Goal: Task Accomplishment & Management: Complete application form

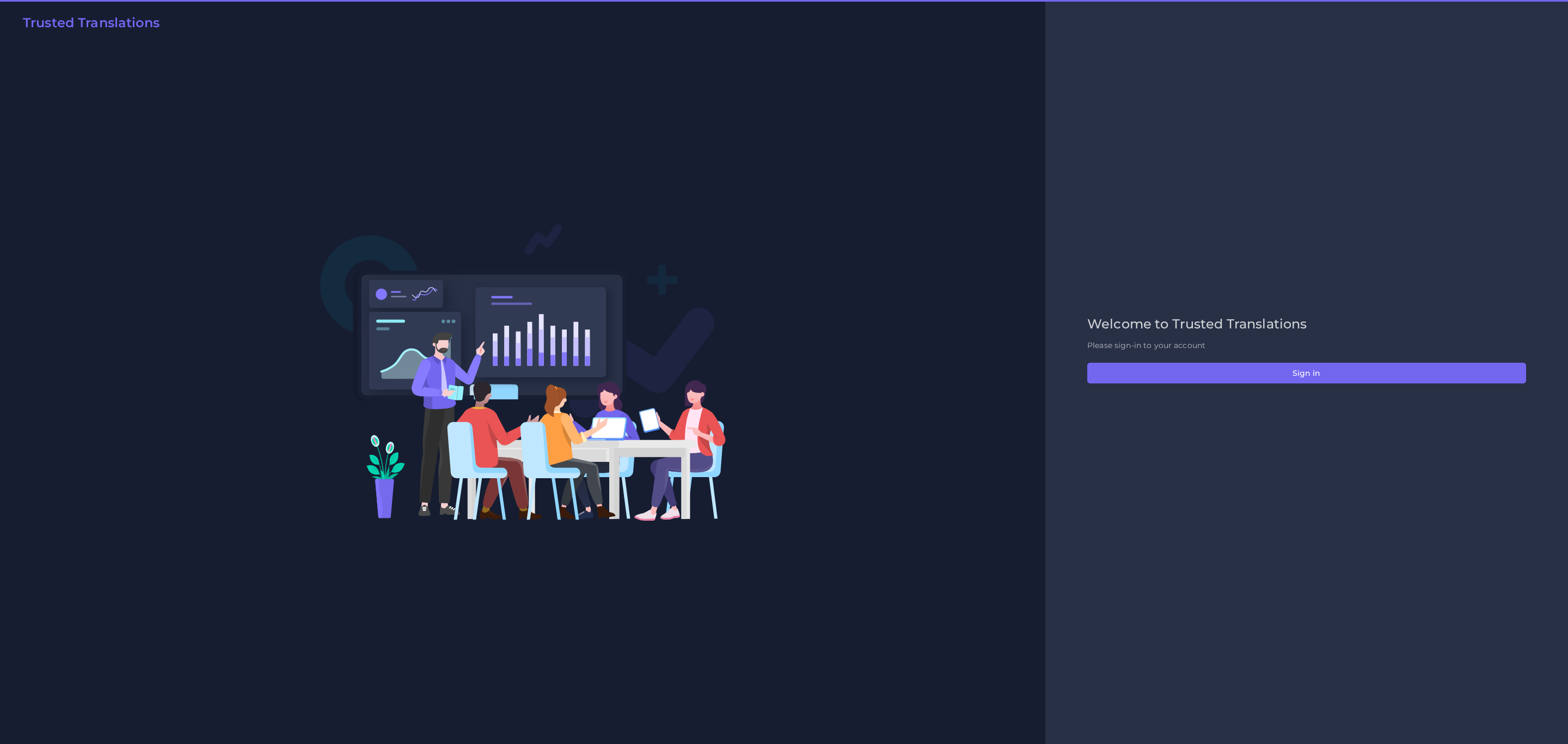
drag, startPoint x: 1201, startPoint y: 384, endPoint x: 1176, endPoint y: 348, distance: 43.8
click at [1201, 384] on div "Welcome to Trusted Translations Please sign-in to your account Sign in" at bounding box center [1307, 372] width 462 height 111
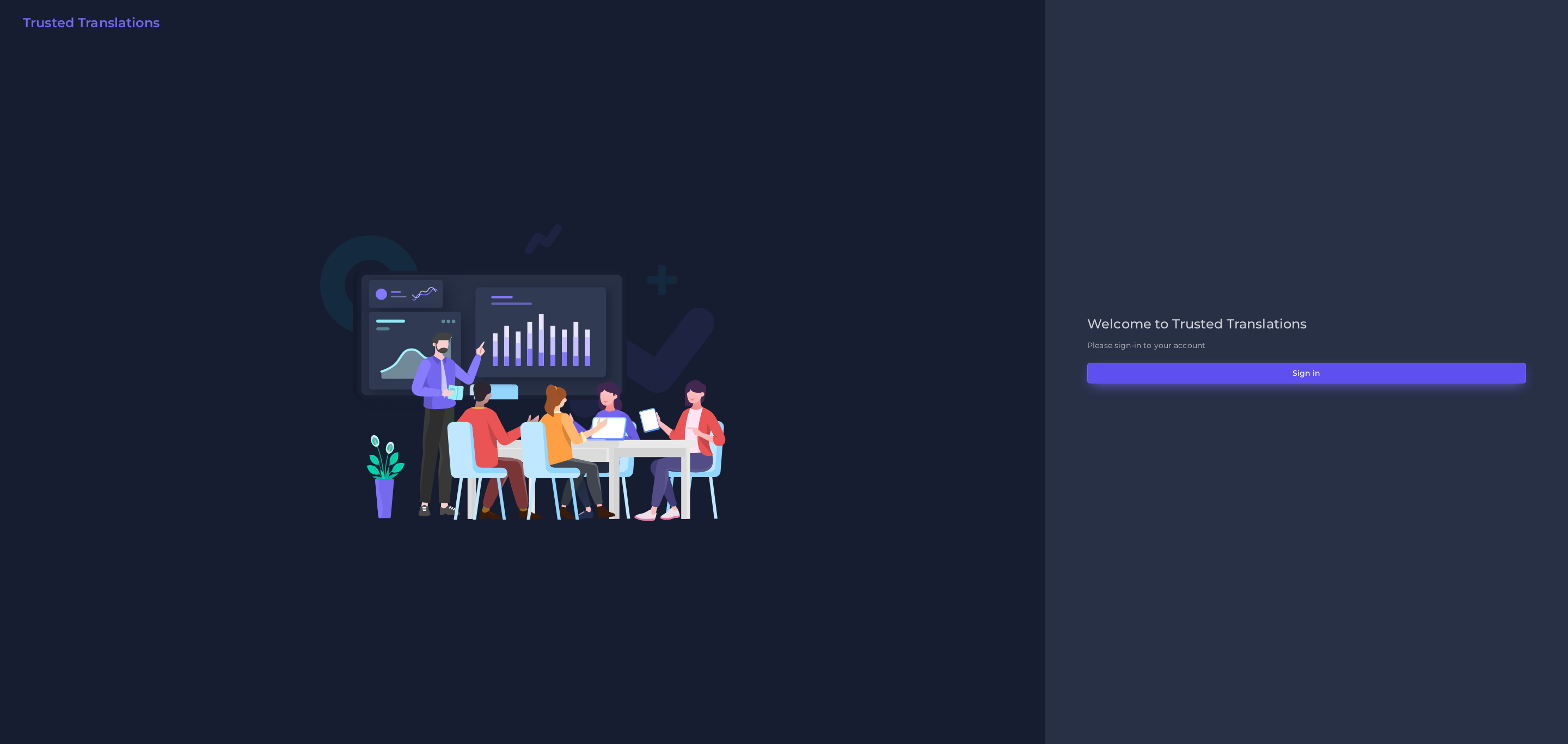
click at [1297, 376] on button "Sign in" at bounding box center [1307, 373] width 439 height 21
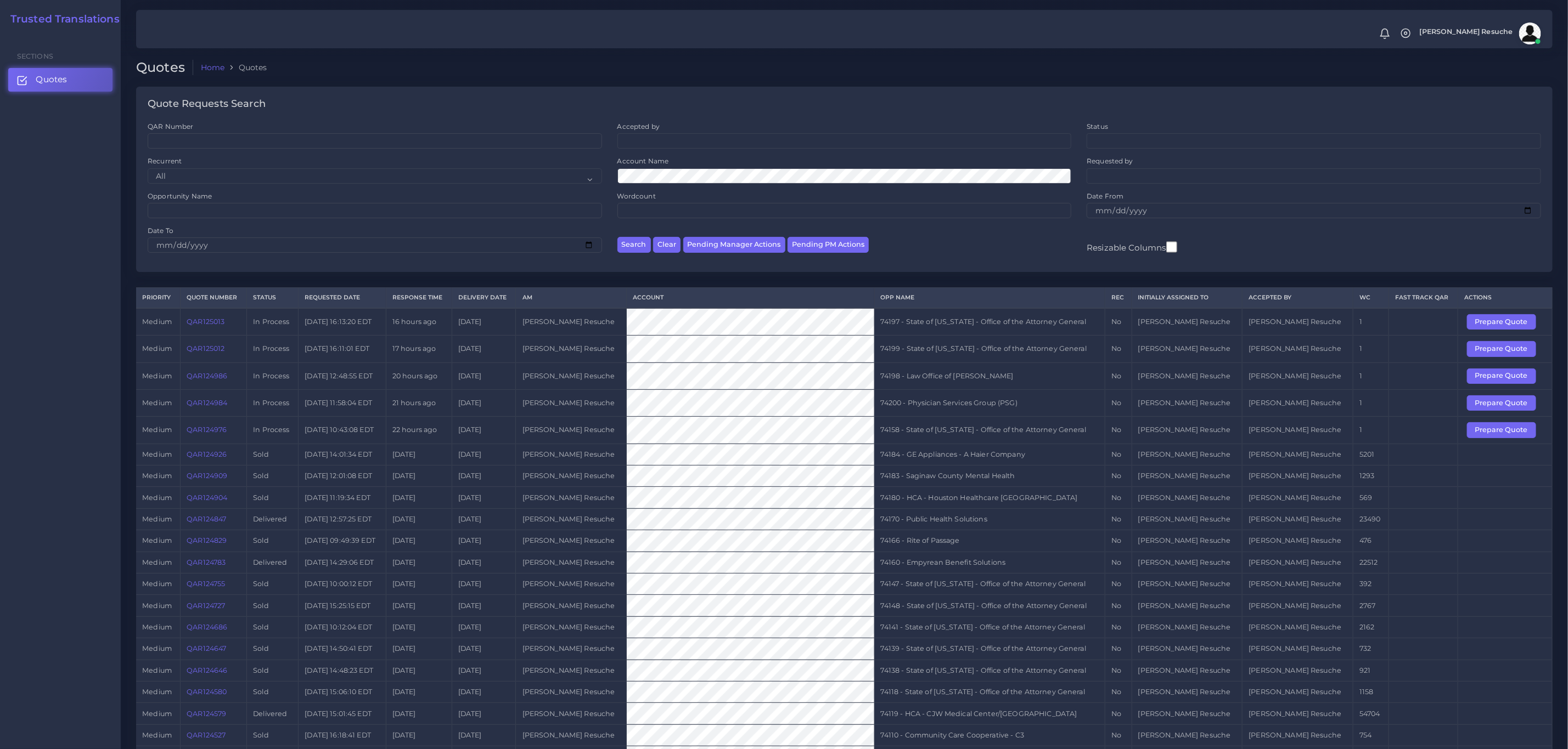
click at [972, 442] on td "74158 - State of [US_STATE] - Office of the Attorney General" at bounding box center [989, 431] width 230 height 27
copy tr "74158 - State of [US_STATE] - Office of the Attorney General"
click at [1492, 436] on button "Prepare Quote" at bounding box center [1501, 430] width 69 height 15
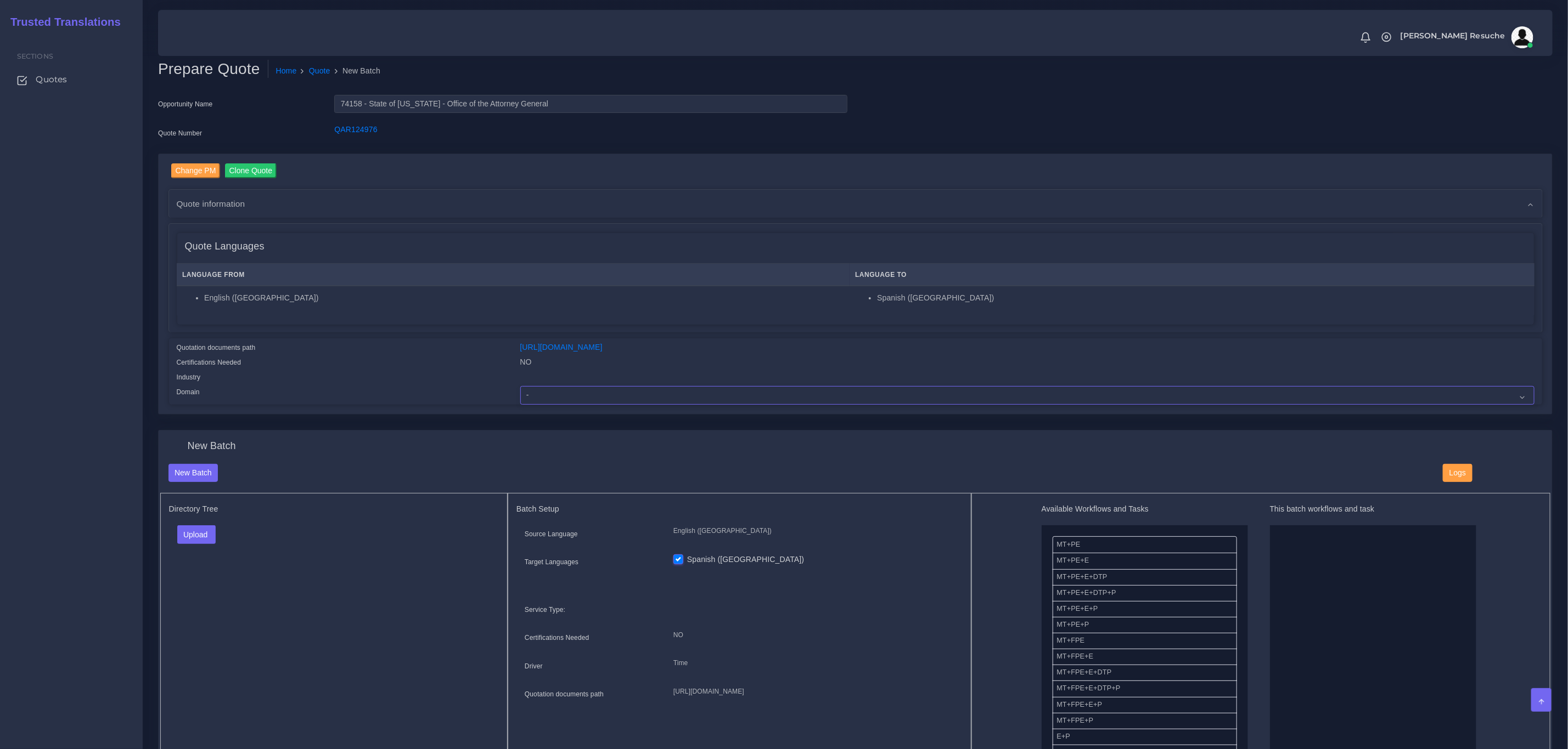
click at [579, 393] on select "- Advertising and Media Agriculture, Forestry and Fishing Architecture, Buildin…" at bounding box center [1027, 396] width 1014 height 19
select select "Legal Services"
click at [520, 386] on select "- Advertising and Media Agriculture, Forestry and Fishing Architecture, Buildin…" at bounding box center [1027, 396] width 1014 height 19
click at [199, 535] on button "Upload" at bounding box center [197, 535] width 39 height 19
click at [187, 571] on label "Files" at bounding box center [215, 577] width 76 height 14
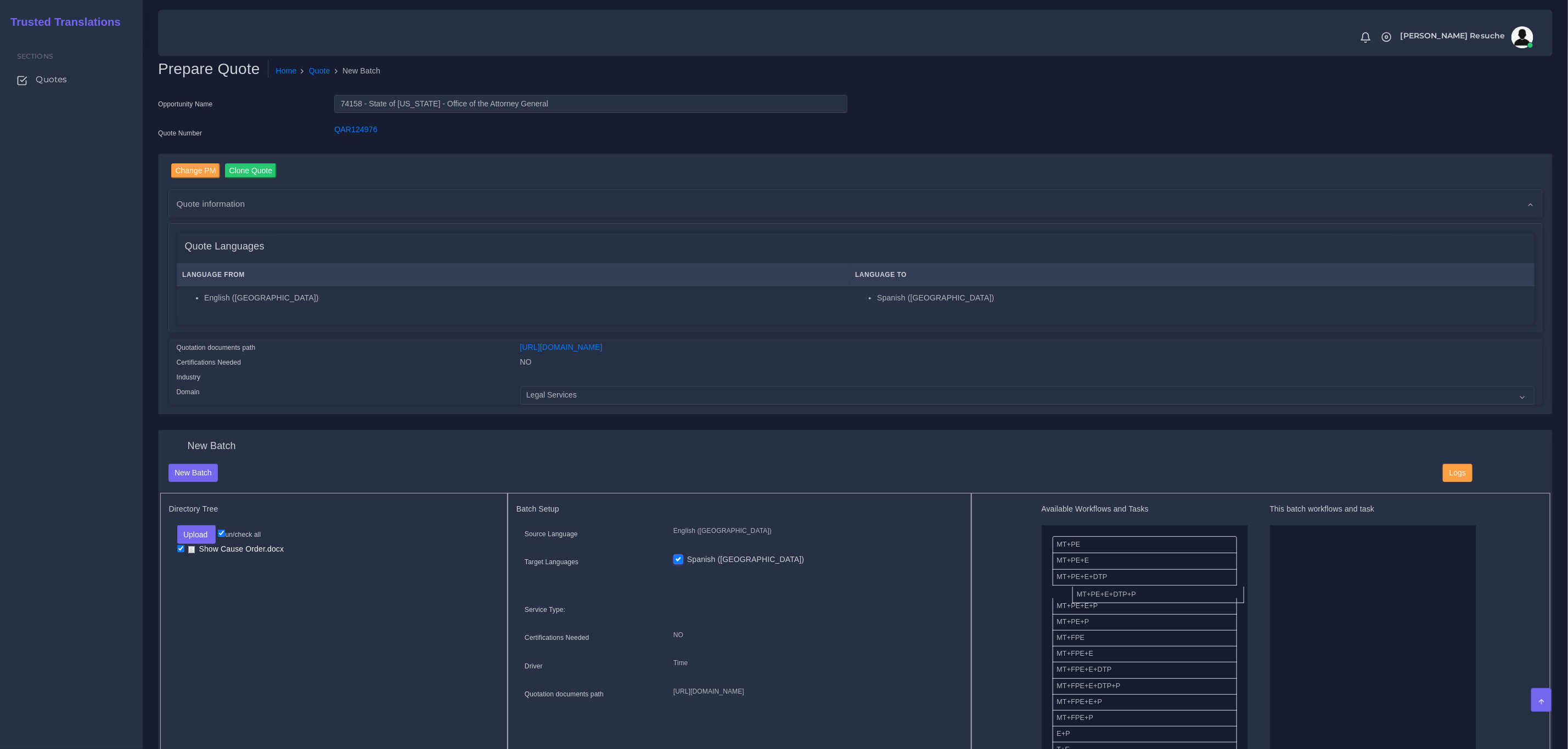
drag, startPoint x: 1123, startPoint y: 591, endPoint x: 1289, endPoint y: 588, distance: 166.0
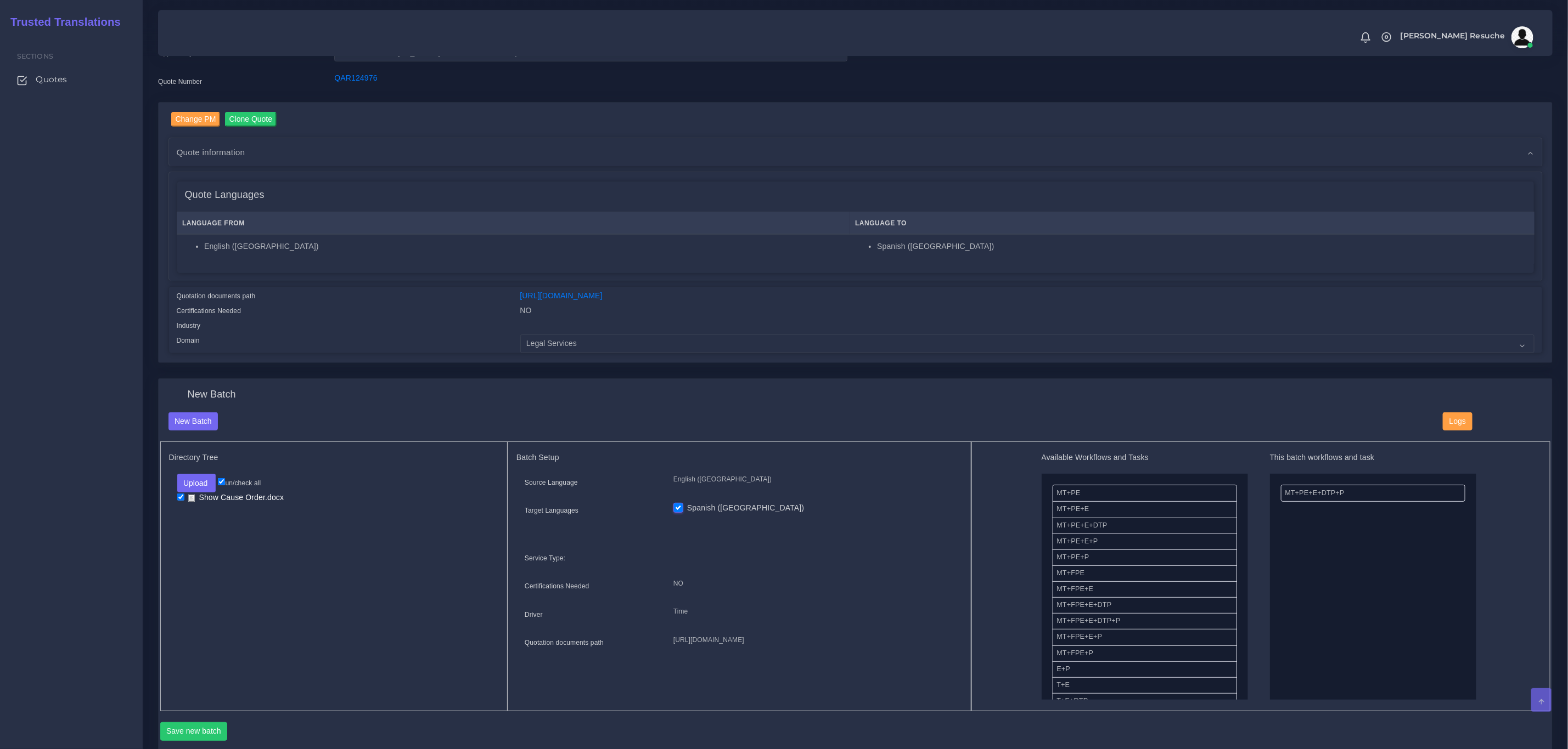
scroll to position [165, 0]
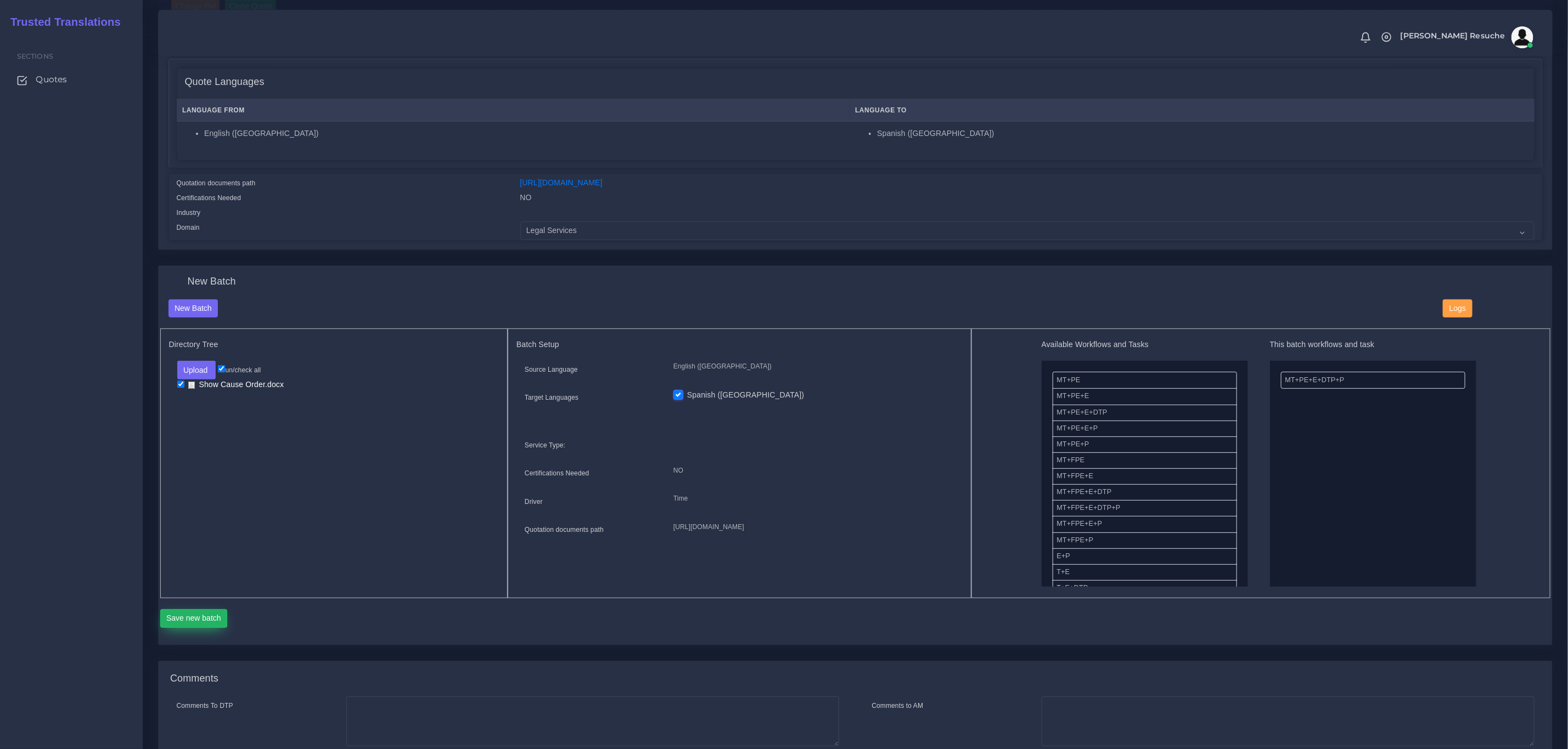
click at [187, 622] on button "Save new batch" at bounding box center [194, 619] width 67 height 19
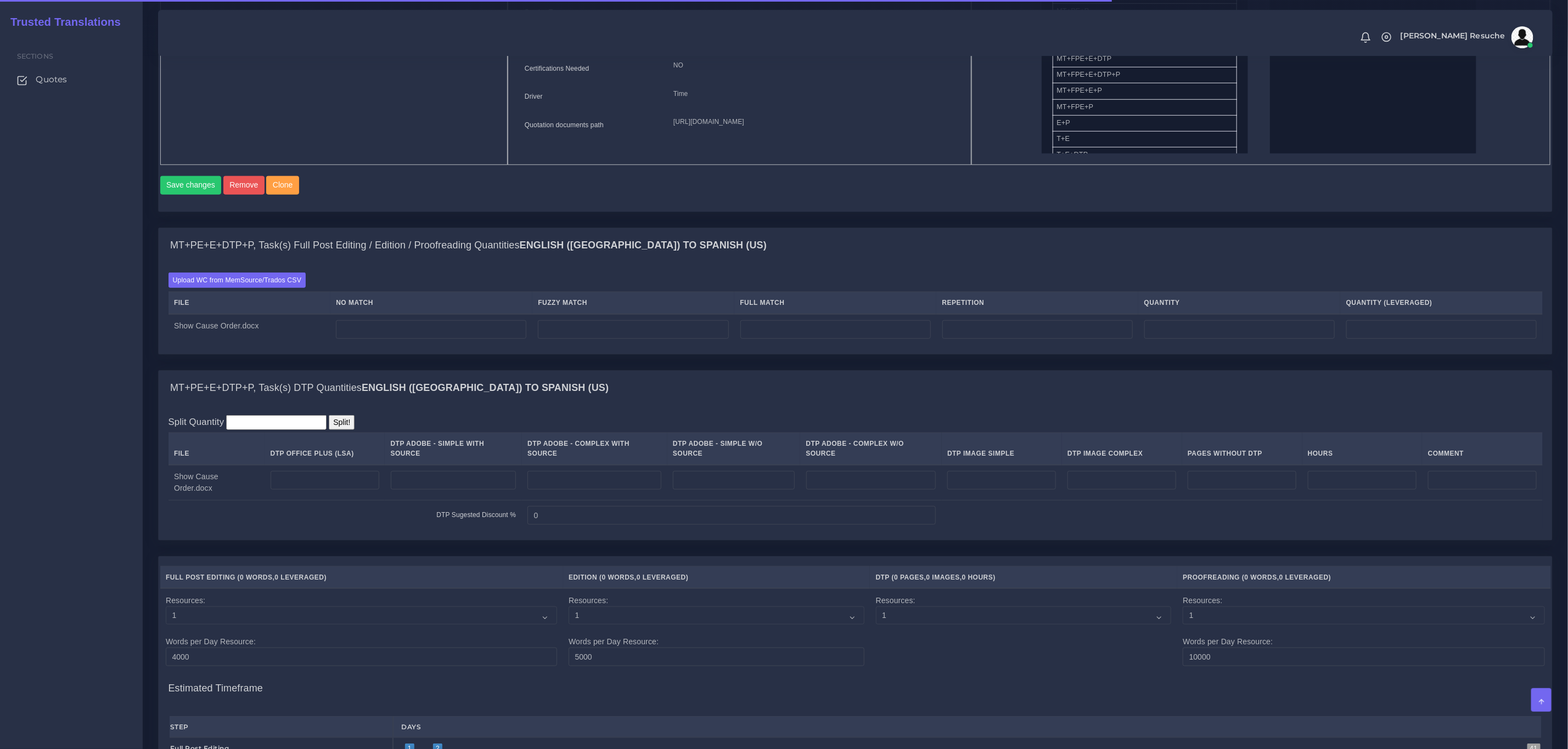
scroll to position [580, 0]
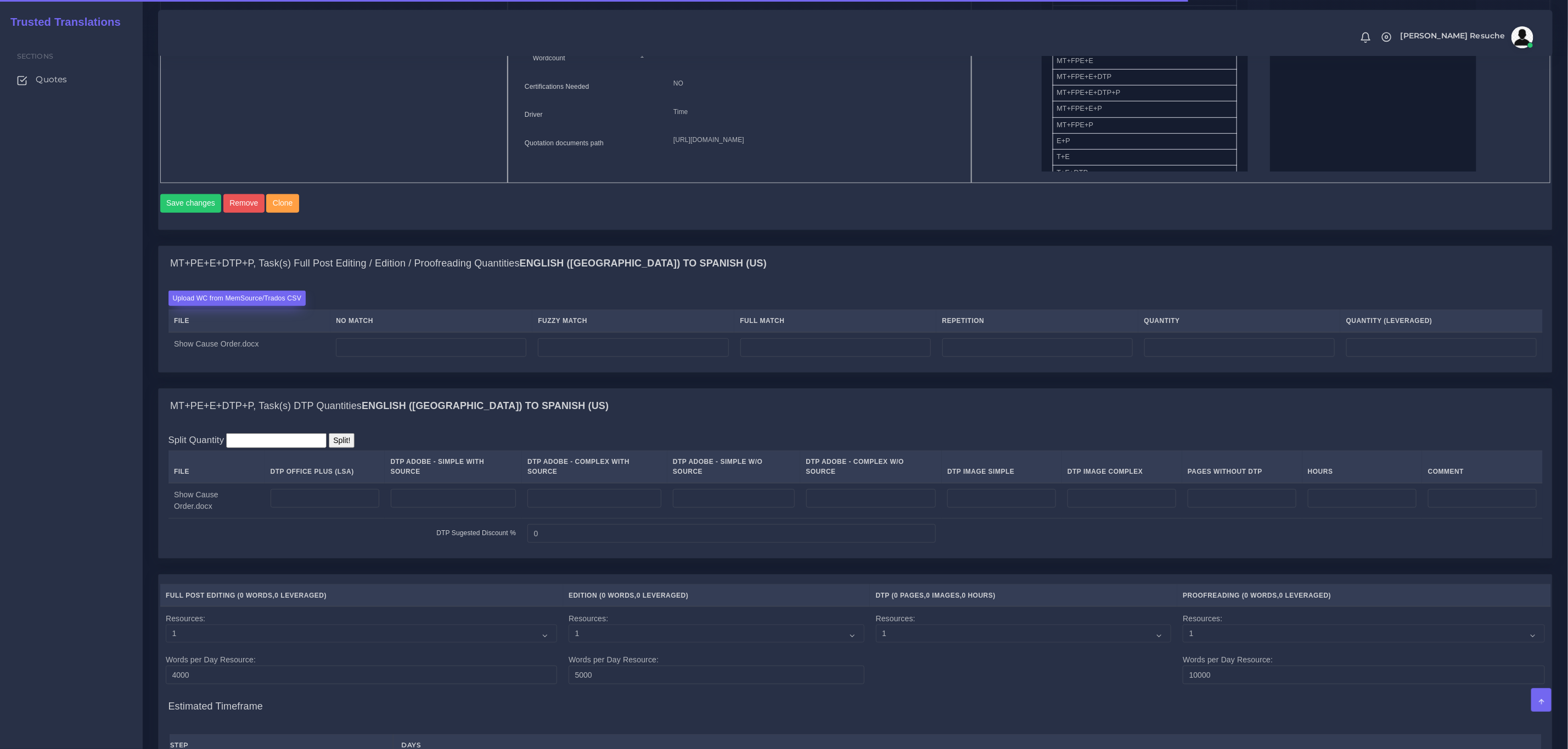
click at [241, 306] on label "Upload WC from MemSource/Trados CSV" at bounding box center [237, 297] width 138 height 14
click at [0, 0] on input "Upload WC from MemSource/Trados CSV" at bounding box center [0, 0] width 0 height 0
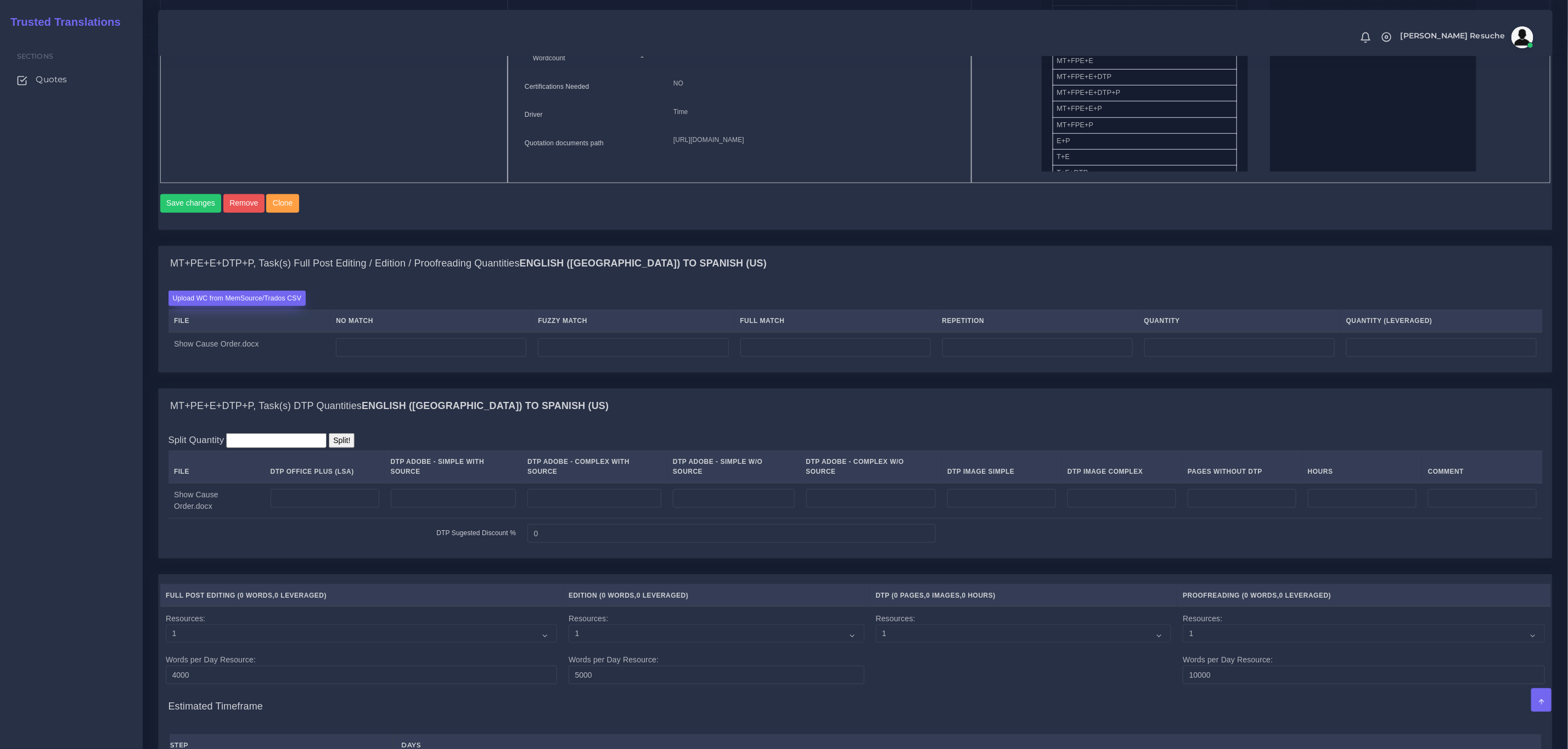
click at [255, 306] on label "Upload WC from MemSource/Trados CSV" at bounding box center [237, 297] width 138 height 14
click at [0, 0] on input "Upload WC from MemSource/Trados CSV" at bounding box center [0, 0] width 0 height 0
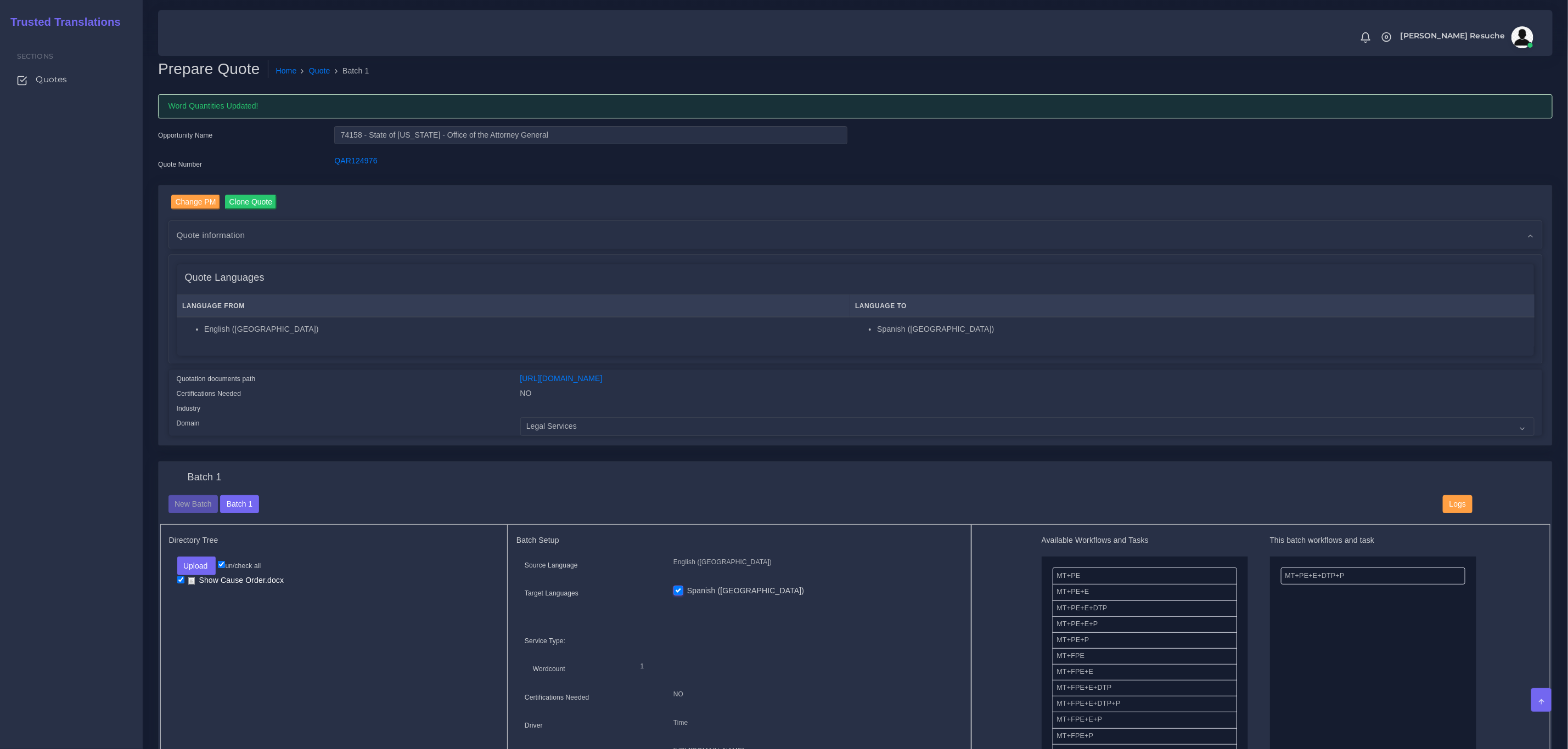
click at [338, 458] on div "Change PM Clone Quote AM NO" at bounding box center [855, 324] width 1411 height 277
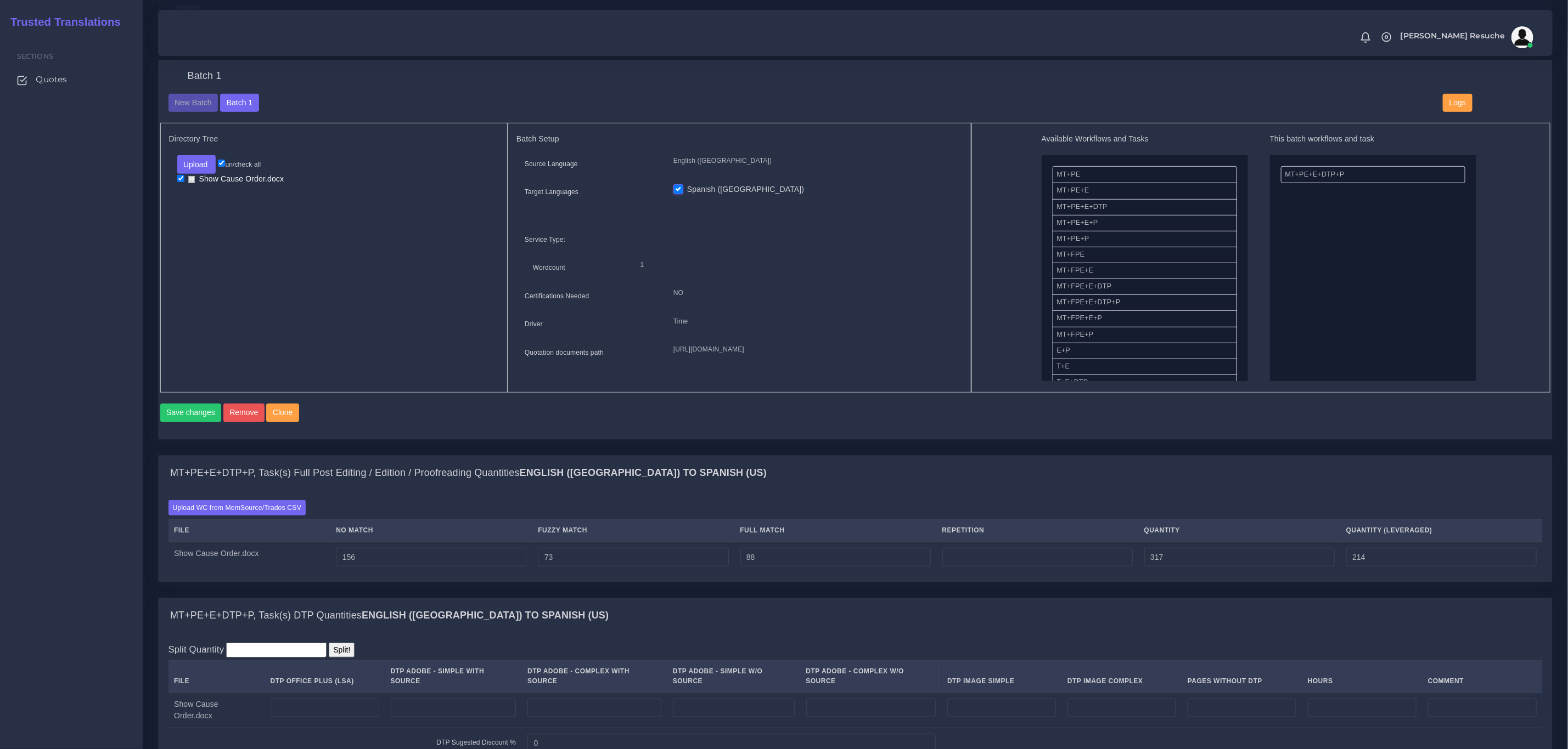
scroll to position [411, 0]
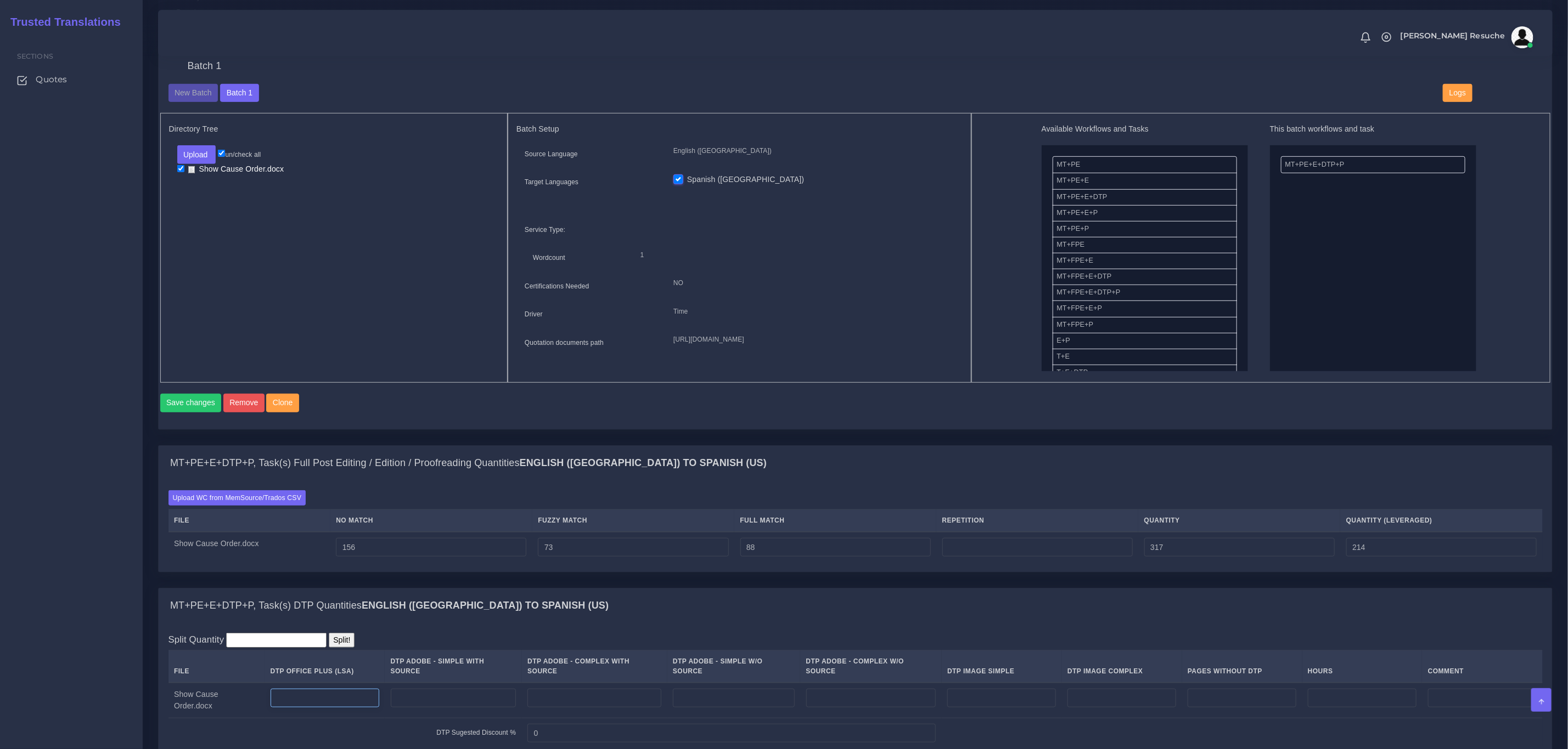
click at [344, 707] on input "number" at bounding box center [324, 698] width 109 height 19
type input "2"
click at [578, 623] on div "MT+PE+E+DTP+P, Task(s) DTP Quantities English (US) TO Spanish (US)" at bounding box center [855, 605] width 1393 height 35
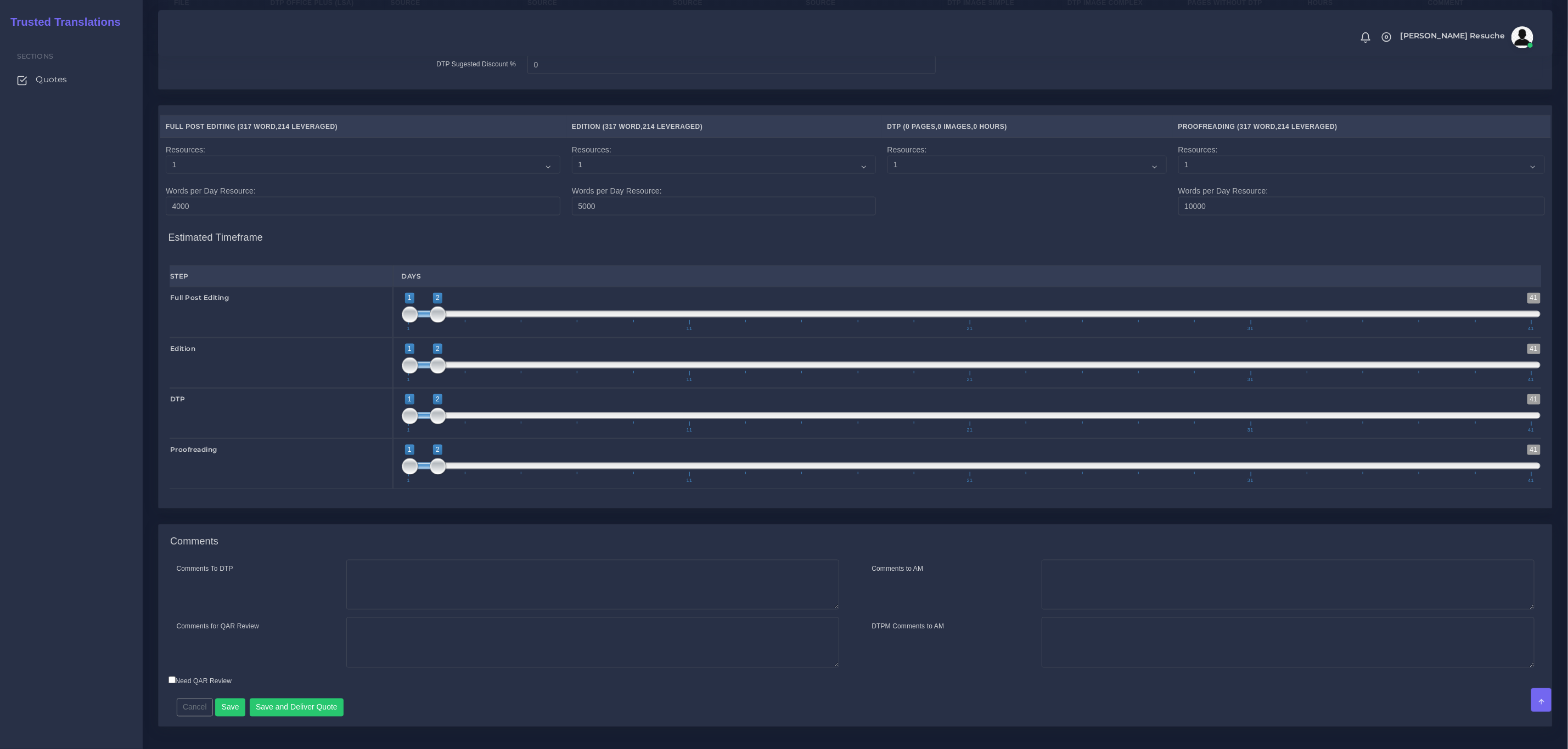
scroll to position [1106, 0]
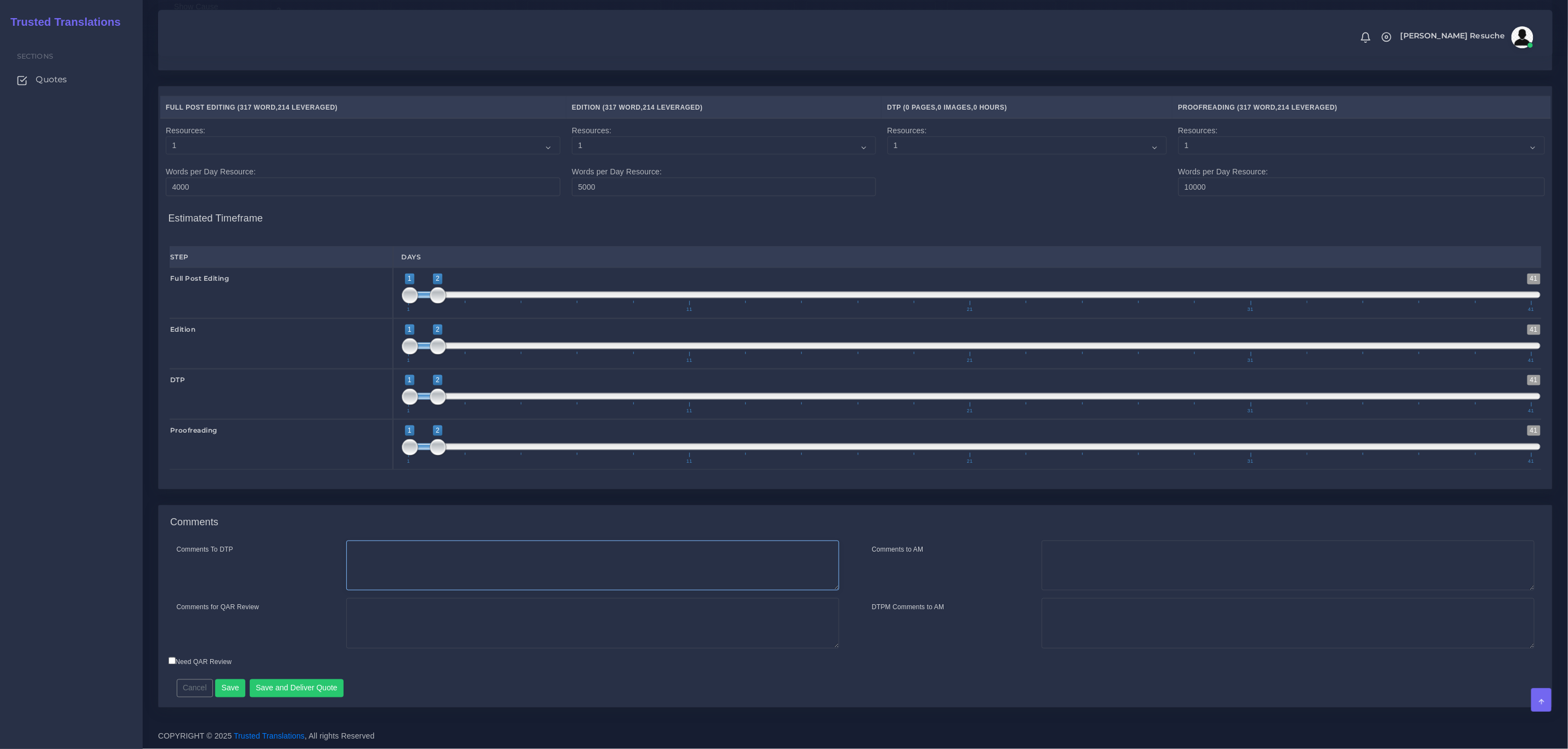
click at [446, 566] on textarea "Comments To DTP" at bounding box center [593, 566] width 493 height 50
type textarea "DTP in word"
type textarea "PEEP+DTP"
click at [274, 690] on button "Save and Deliver Quote" at bounding box center [296, 689] width 94 height 19
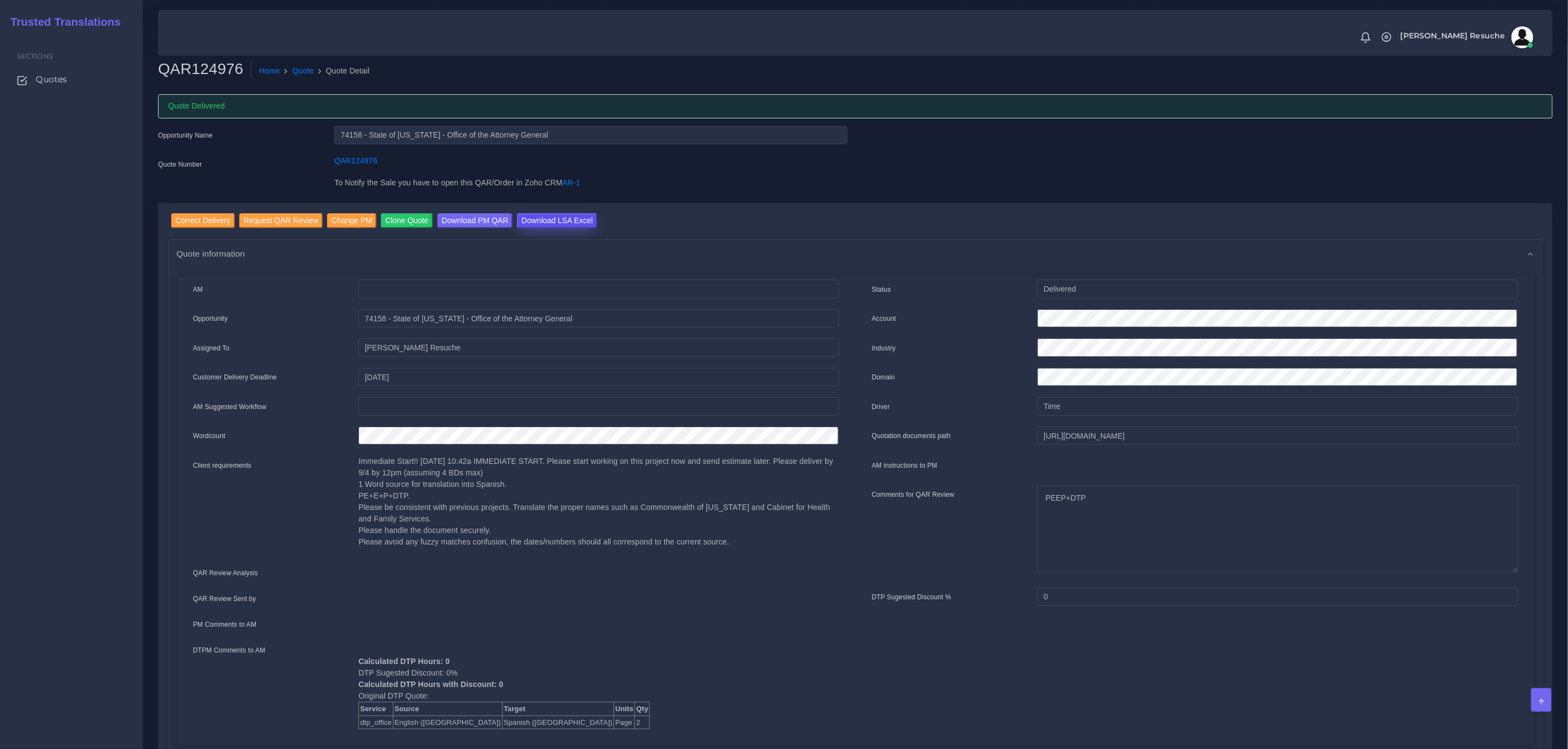
click at [550, 224] on input "Download LSA Excel" at bounding box center [557, 220] width 80 height 14
click at [292, 70] on link "Quote" at bounding box center [302, 71] width 21 height 12
